Goal: Find specific fact: Find contact information

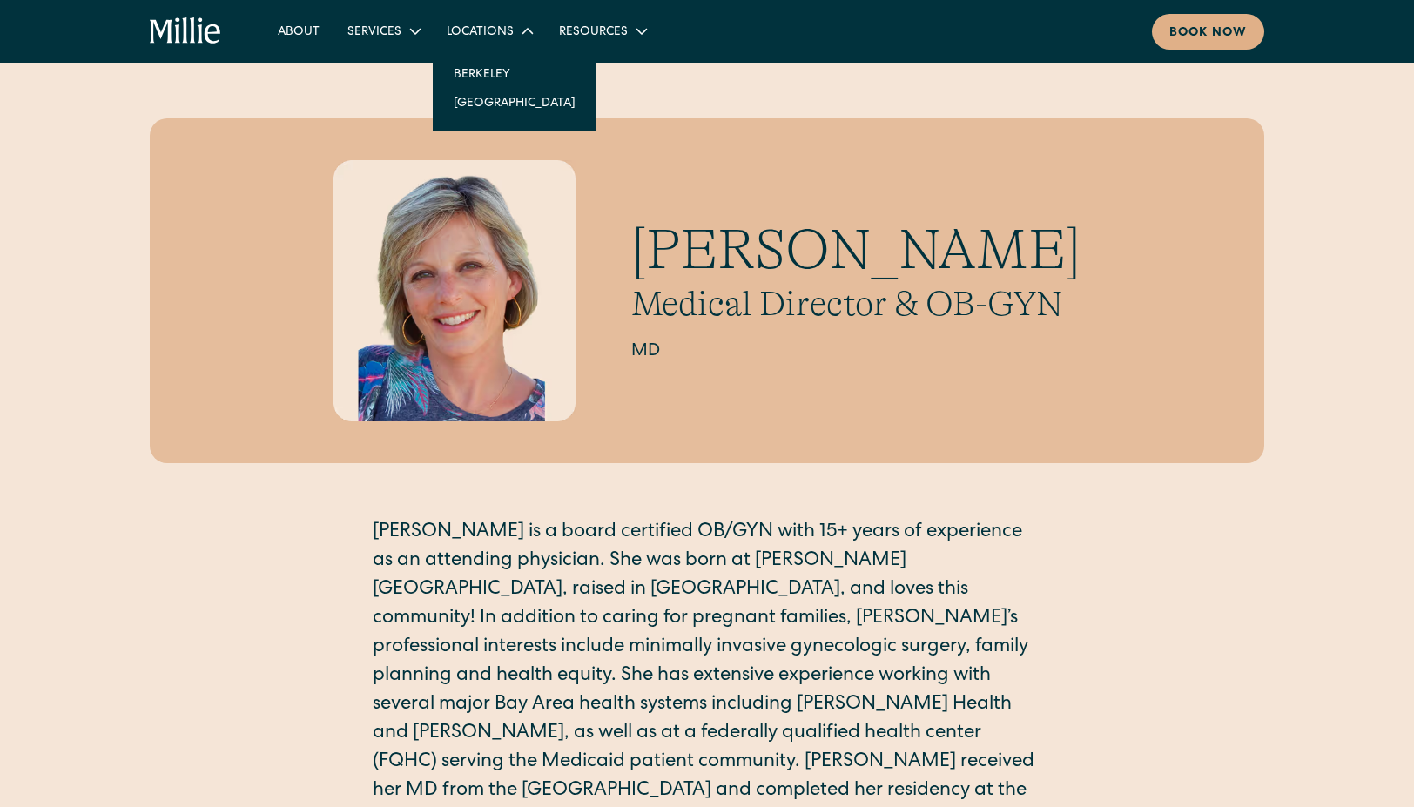
click at [484, 26] on div "Locations" at bounding box center [480, 33] width 67 height 18
click at [485, 98] on link "[GEOGRAPHIC_DATA]" at bounding box center [515, 102] width 150 height 29
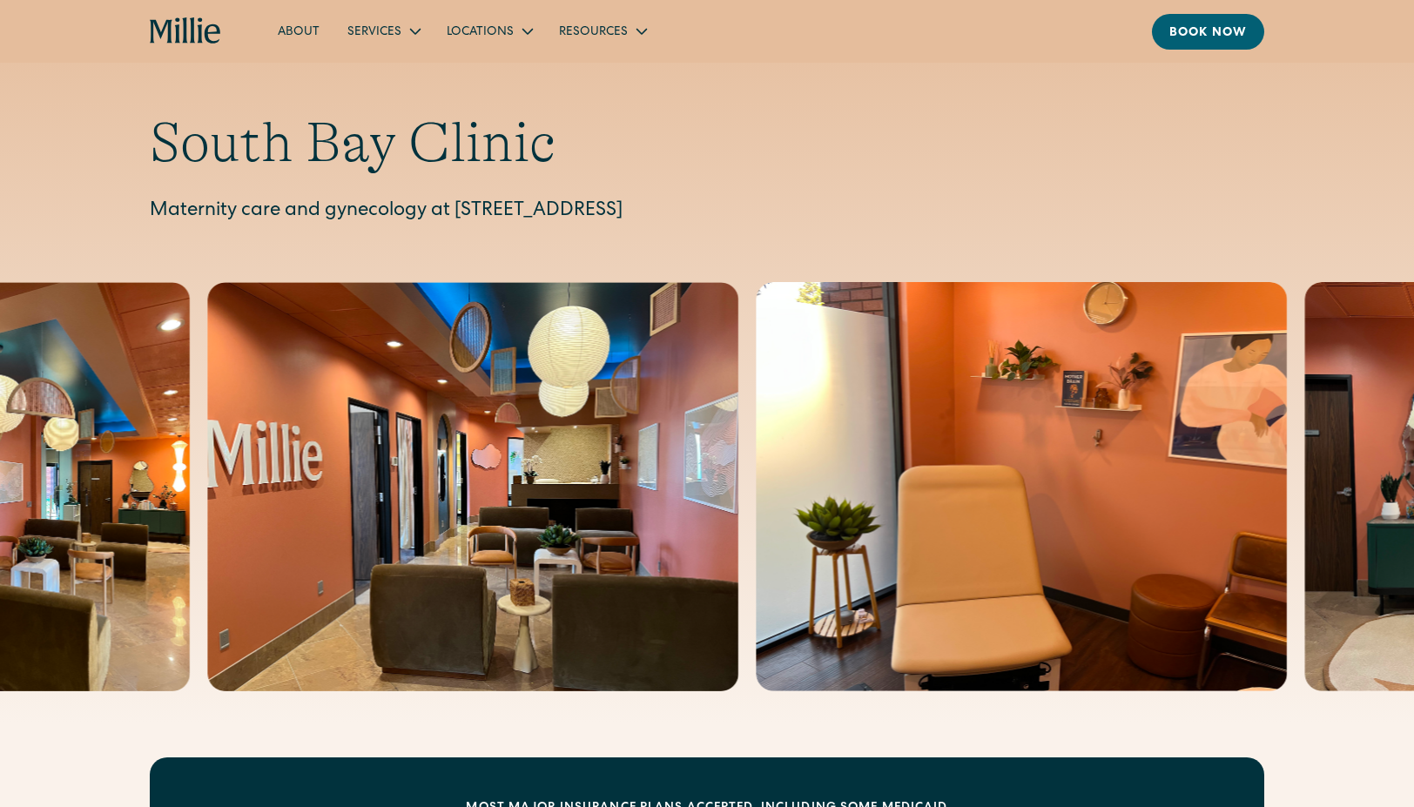
scroll to position [16, 0]
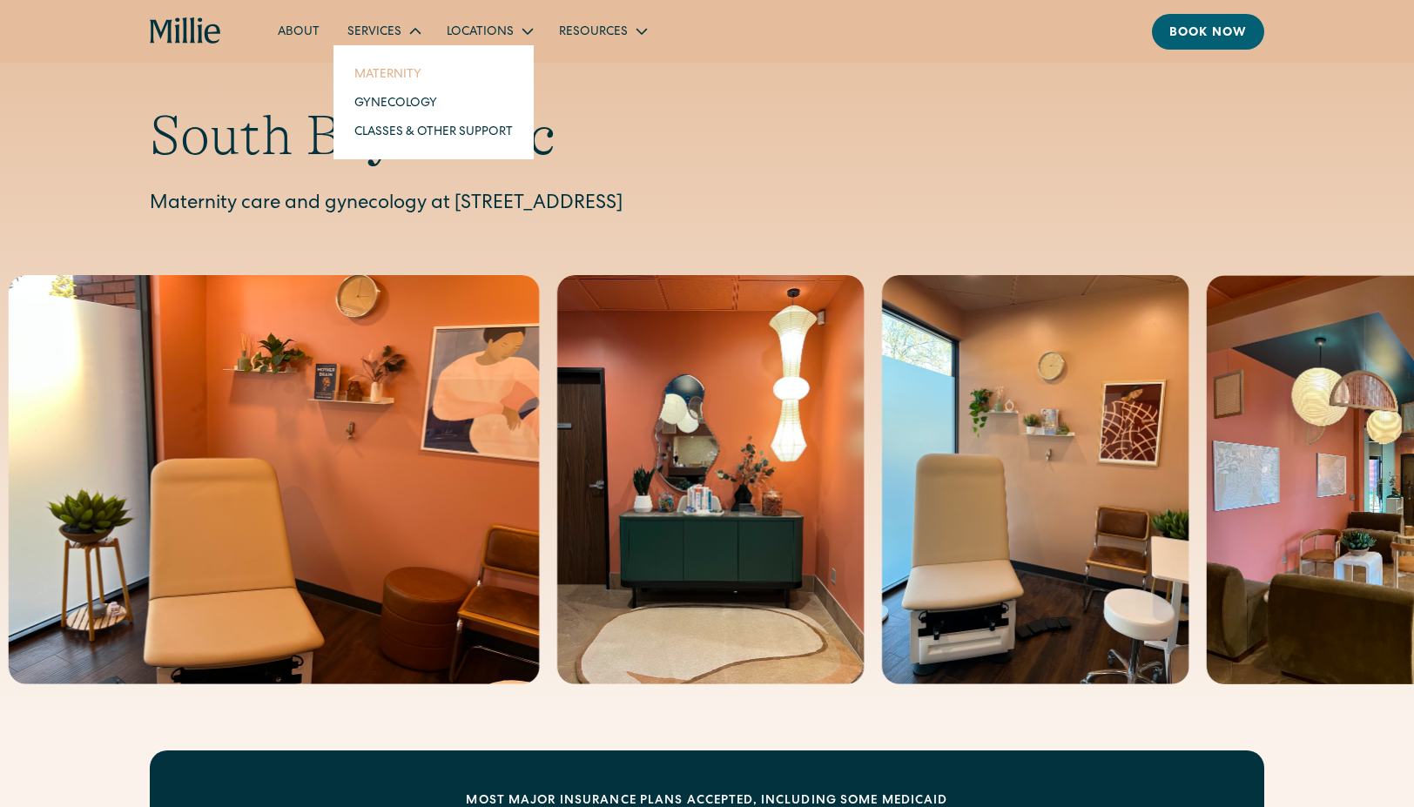
click at [377, 72] on link "Maternity" at bounding box center [434, 73] width 186 height 29
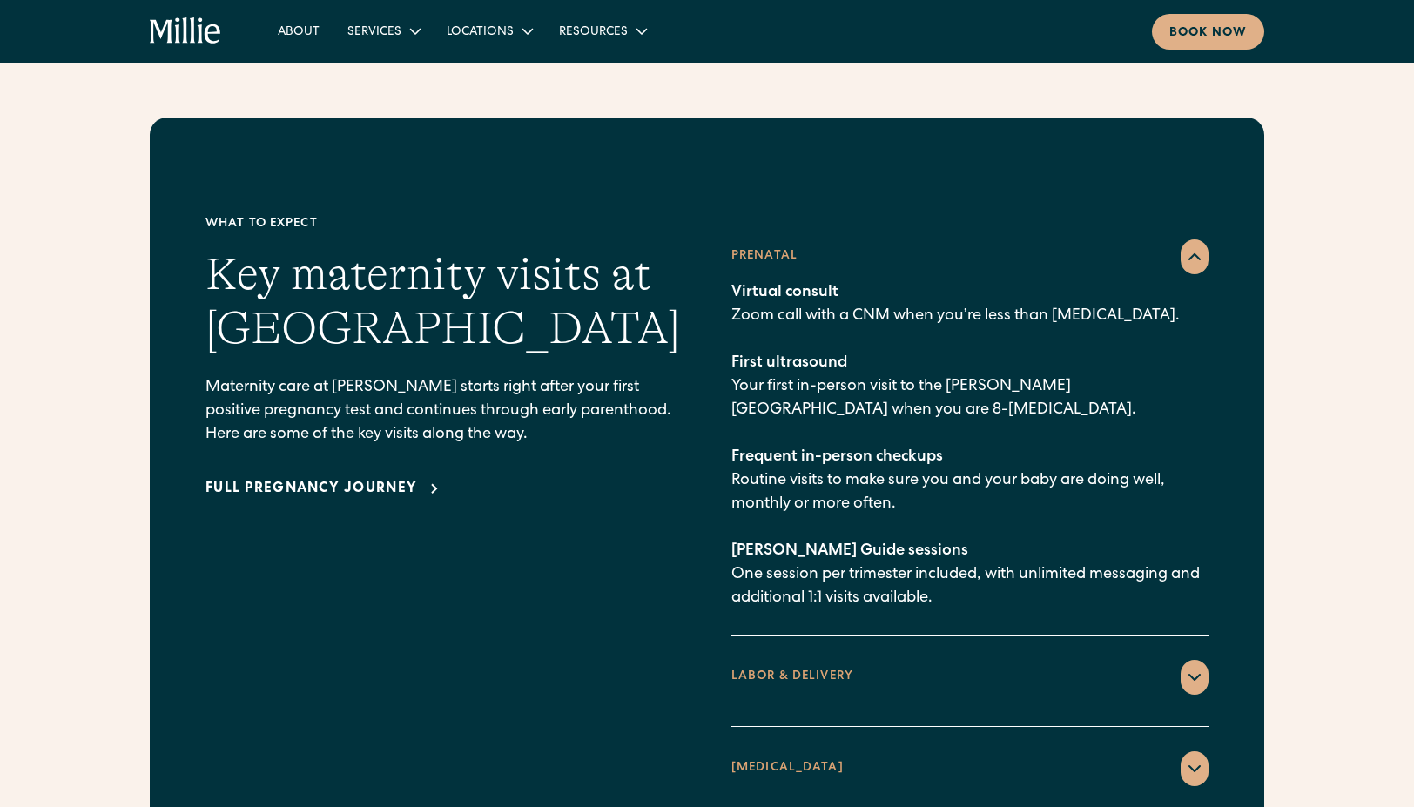
scroll to position [2390, 0]
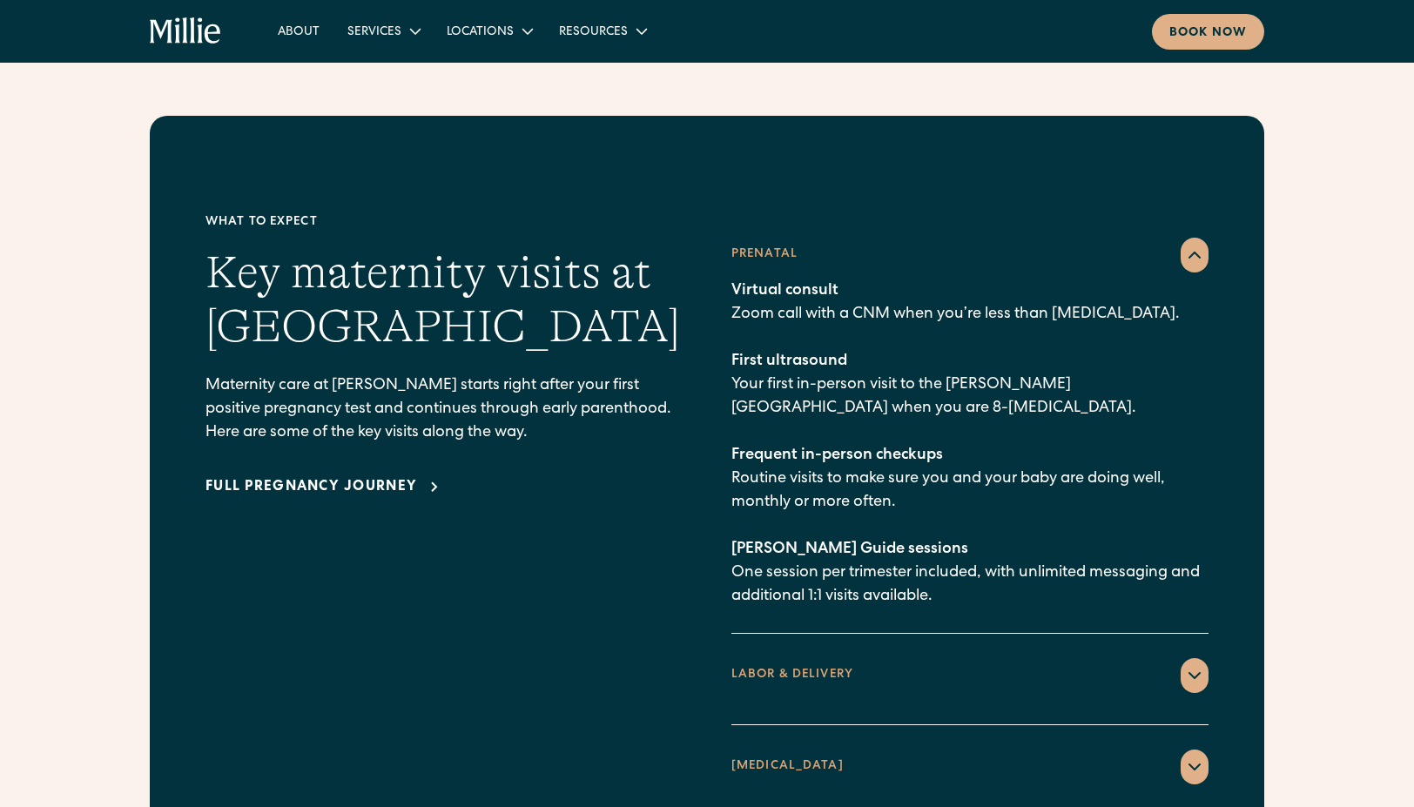
click at [429, 477] on icon at bounding box center [434, 487] width 21 height 21
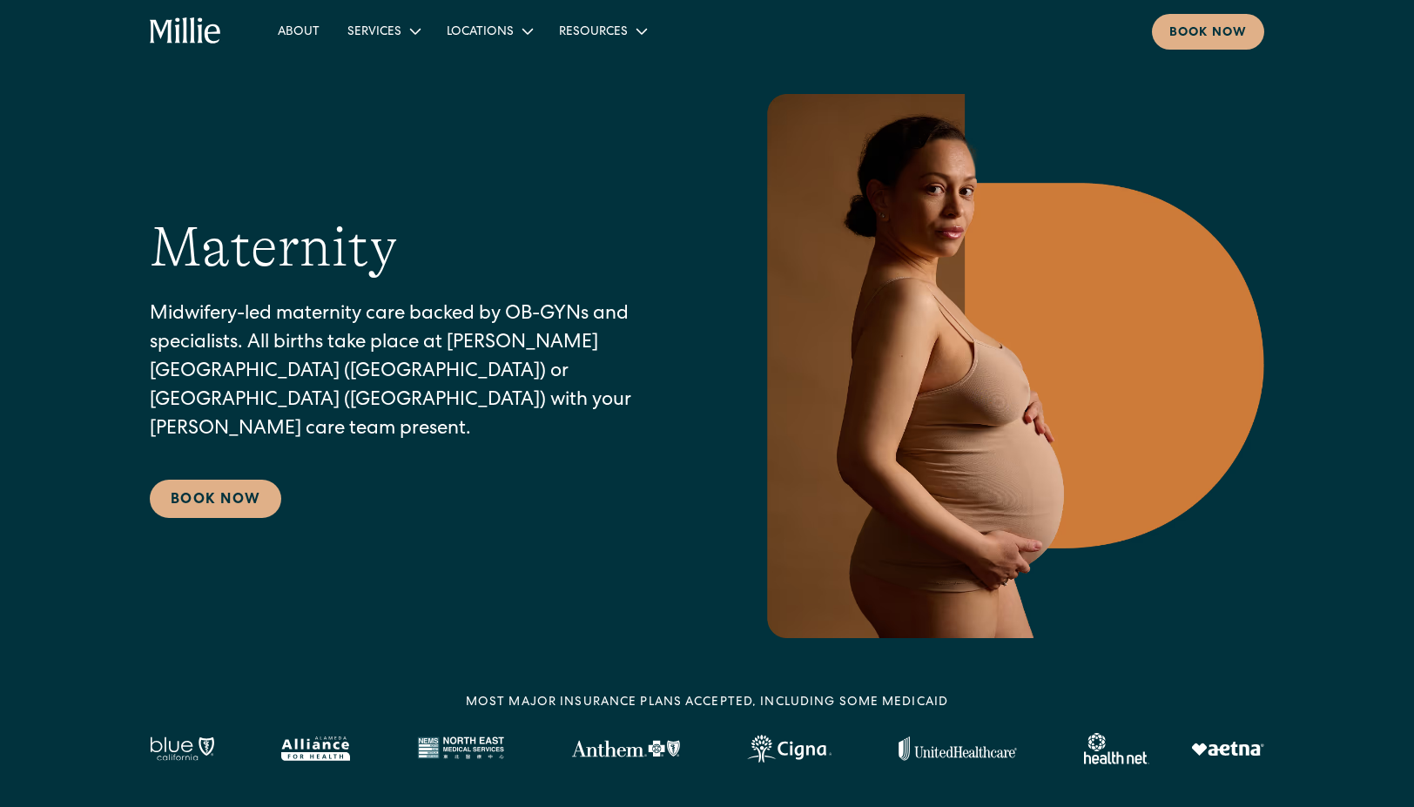
scroll to position [0, 0]
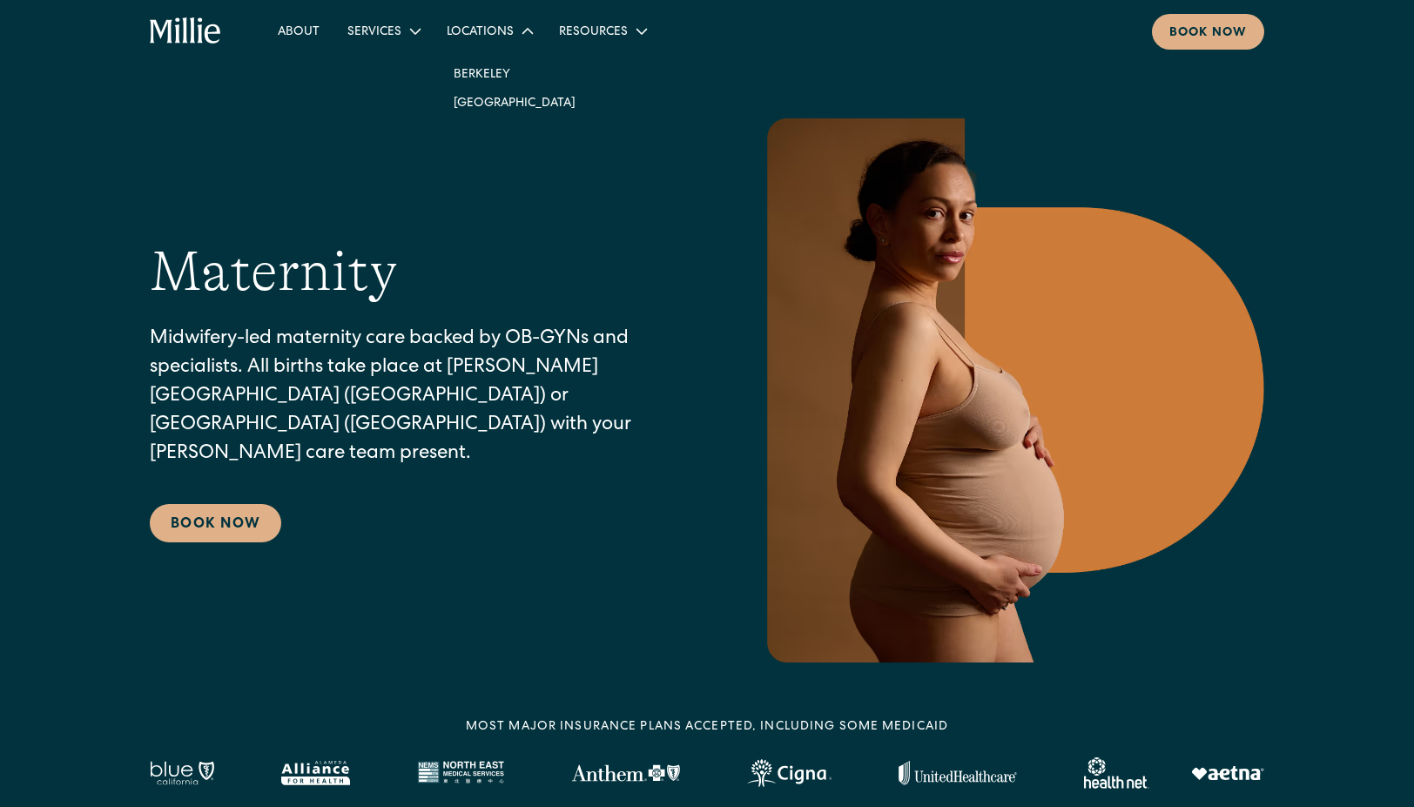
click at [524, 30] on icon at bounding box center [527, 31] width 11 height 6
click at [467, 99] on link "[GEOGRAPHIC_DATA]" at bounding box center [515, 102] width 150 height 29
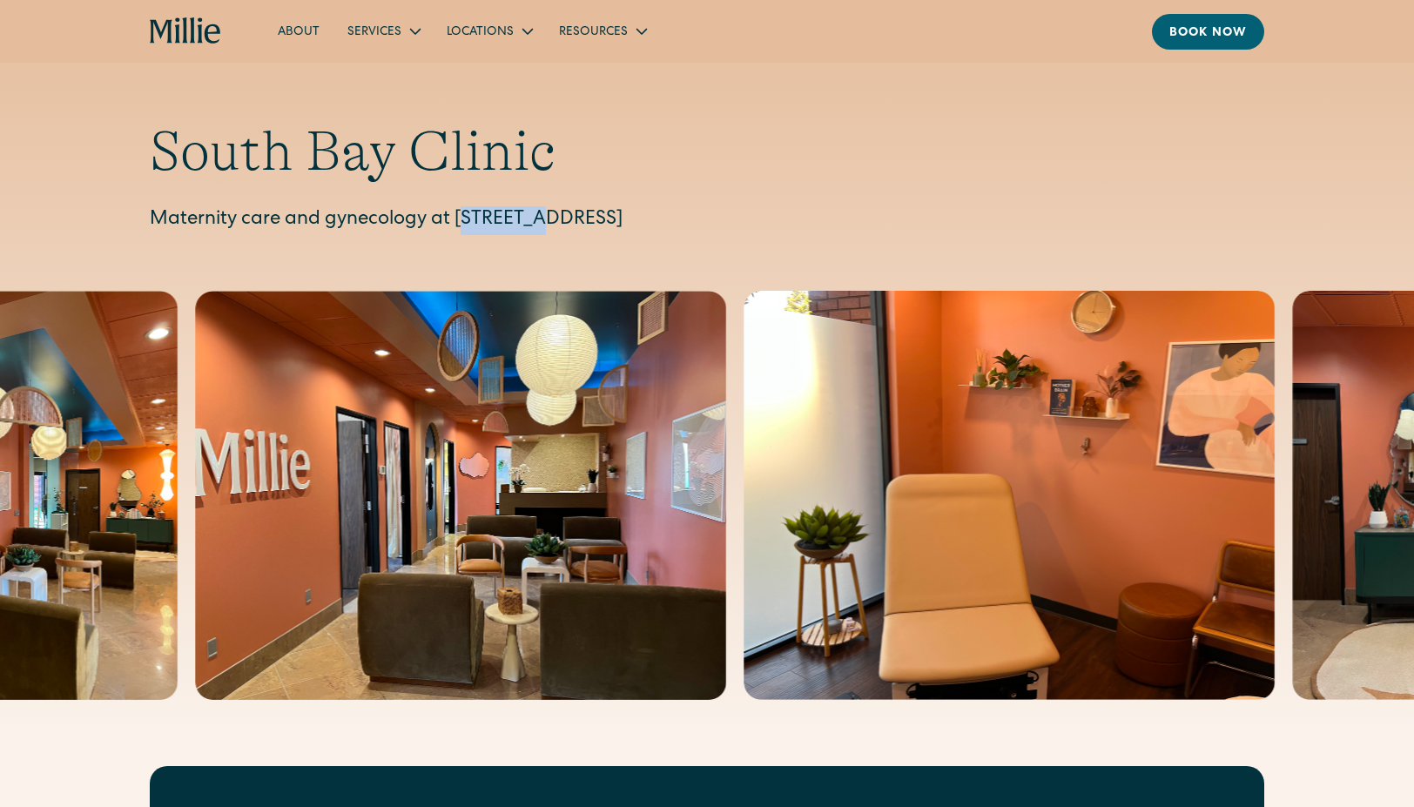
drag, startPoint x: 459, startPoint y: 218, endPoint x: 527, endPoint y: 219, distance: 68.0
click at [530, 218] on p "Maternity care and gynecology at [STREET_ADDRESS]" at bounding box center [707, 220] width 1115 height 29
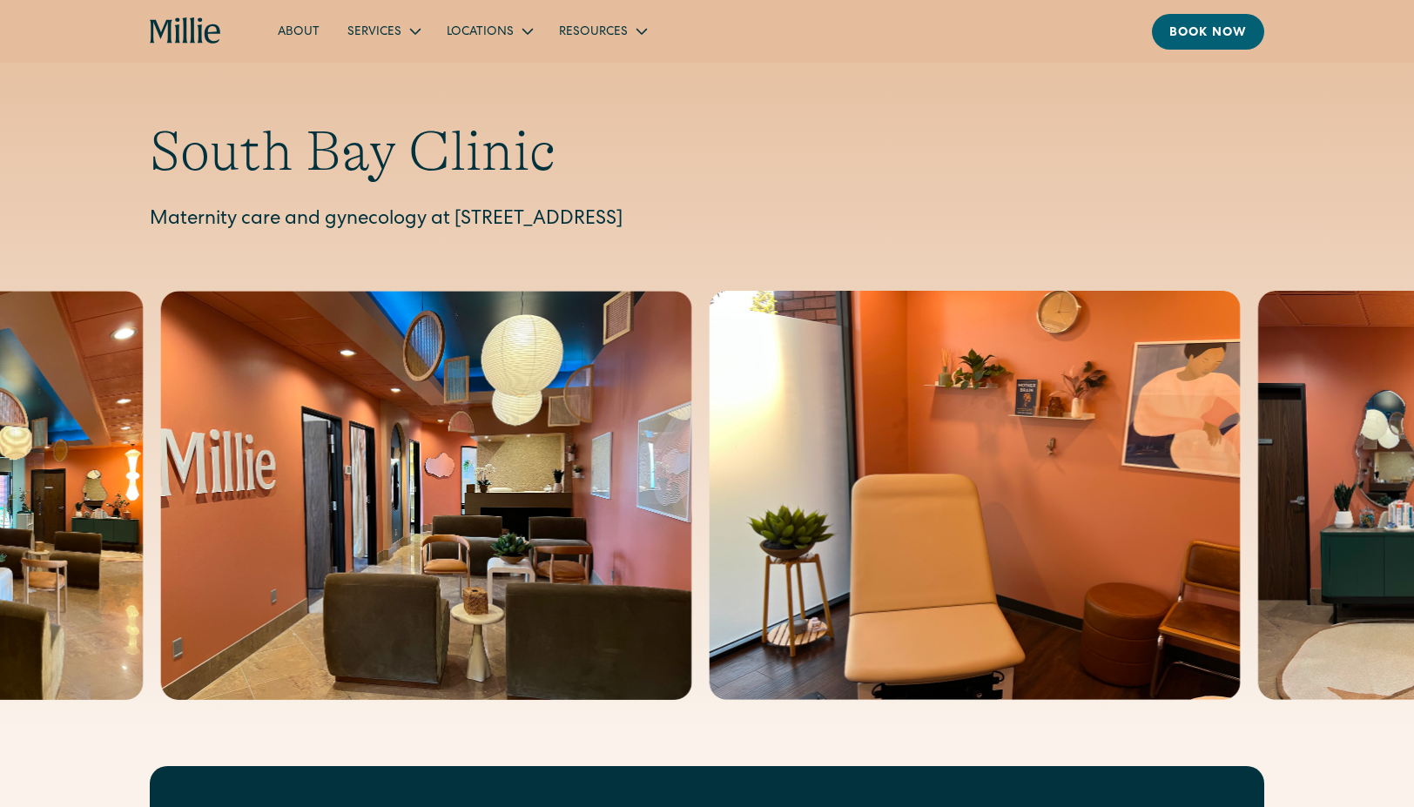
click at [513, 249] on div "South Bay Clinic Maternity care and gynecology at [STREET_ADDRESS]" at bounding box center [707, 366] width 1414 height 732
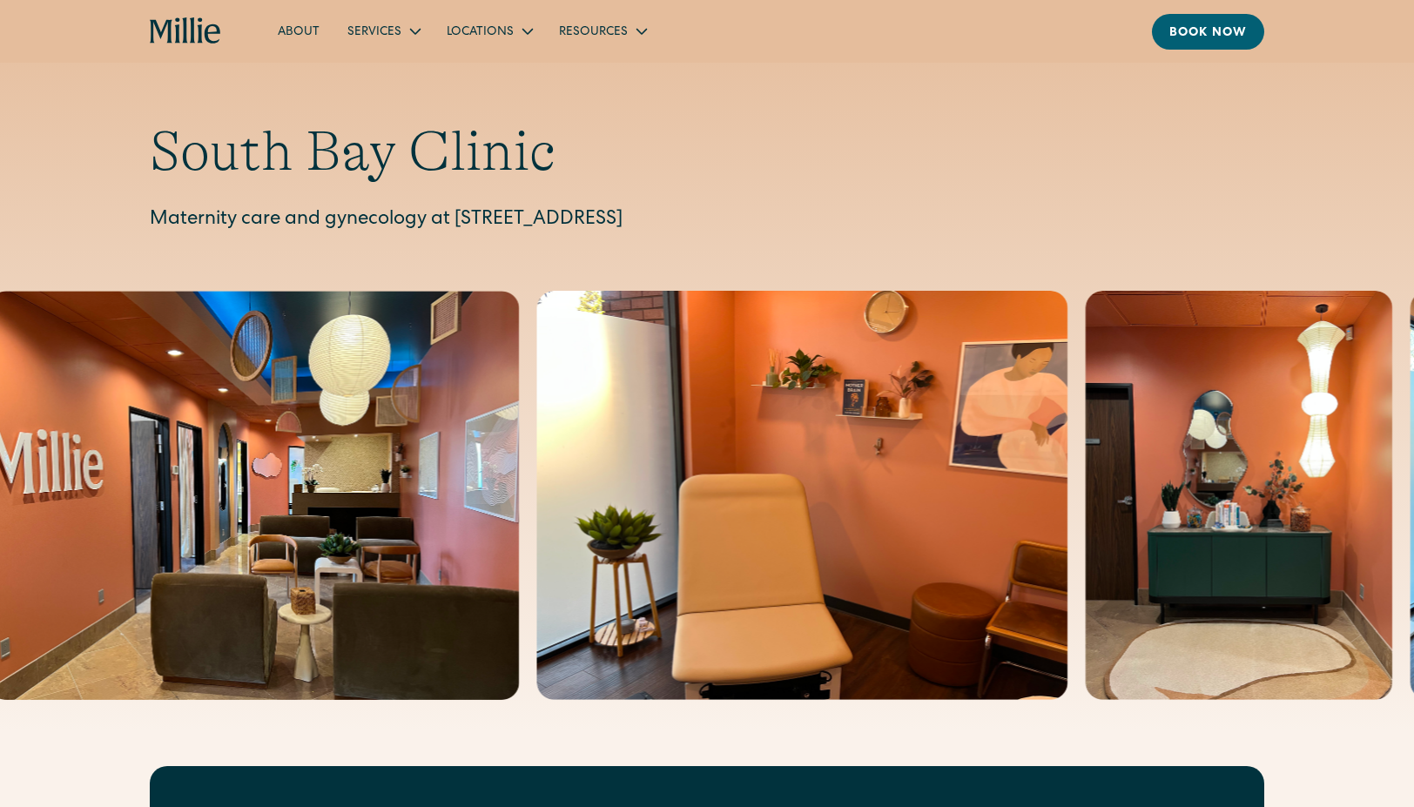
drag, startPoint x: 456, startPoint y: 219, endPoint x: 900, endPoint y: 219, distance: 444.2
click at [900, 219] on p "Maternity care and gynecology at [STREET_ADDRESS]" at bounding box center [707, 220] width 1115 height 29
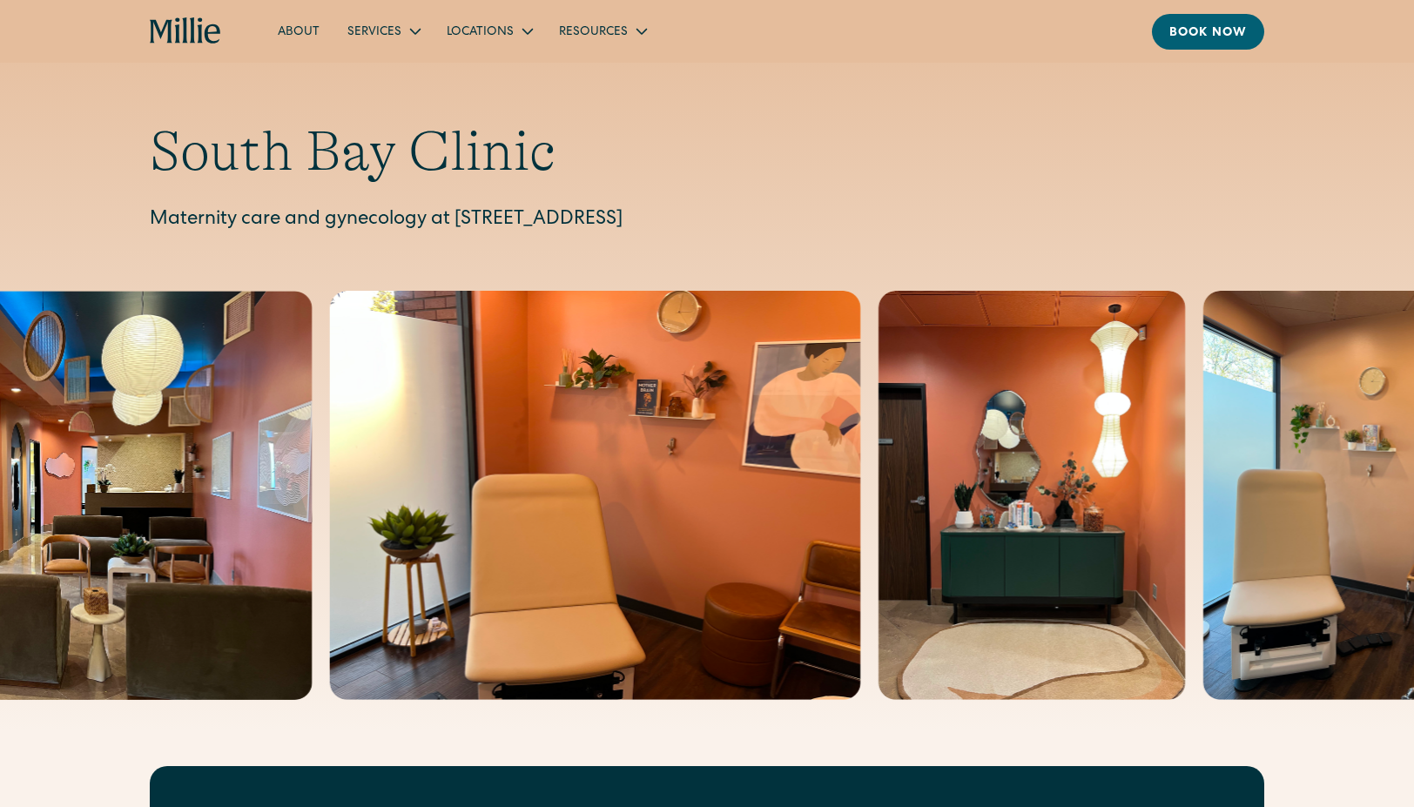
copy p "[STREET_ADDRESS]"
